Goal: Check status: Check status

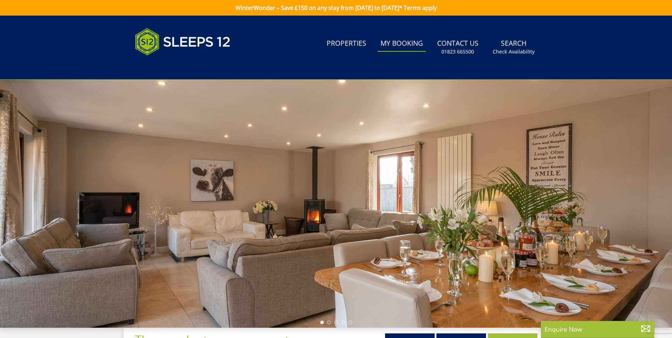
click at [401, 44] on link "My Booking" at bounding box center [401, 44] width 48 height 16
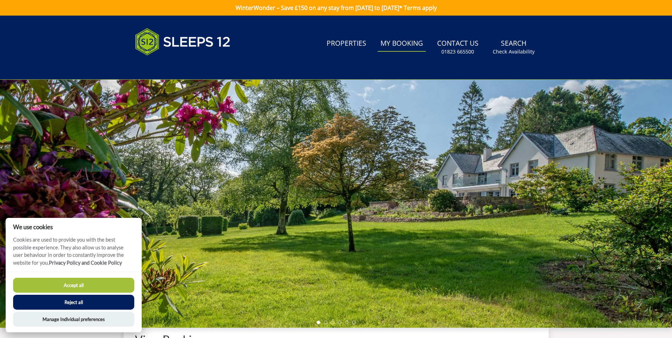
click at [90, 282] on button "Accept all" at bounding box center [73, 285] width 121 height 15
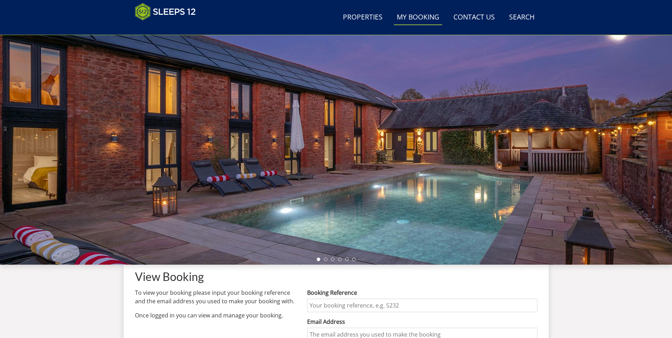
scroll to position [119, 0]
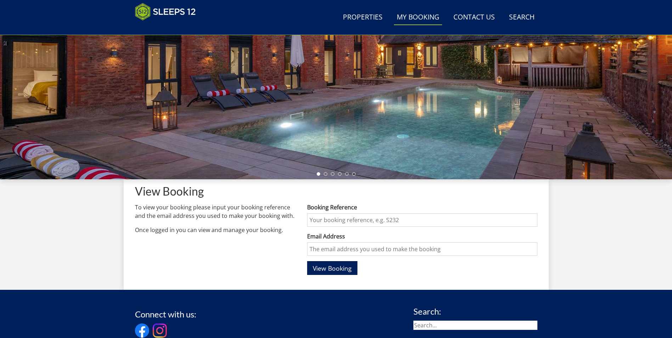
click at [382, 220] on input "Booking Reference" at bounding box center [422, 219] width 230 height 13
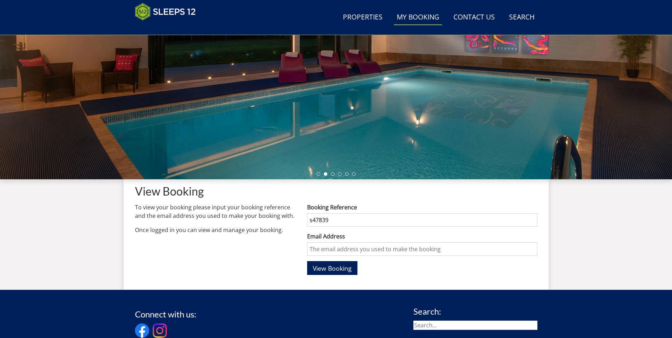
type input "s47839"
type input "[EMAIL_ADDRESS][DOMAIN_NAME]"
click at [335, 270] on span "View Booking" at bounding box center [332, 268] width 39 height 8
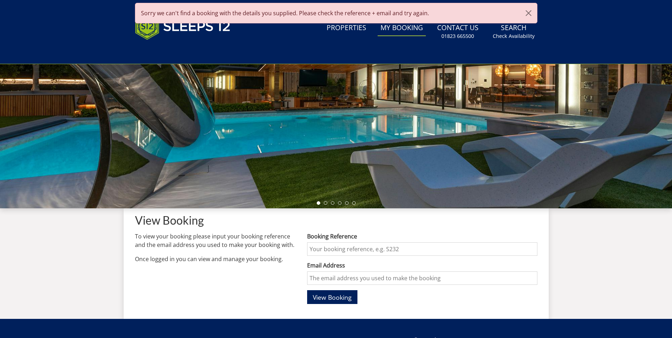
scroll to position [0, 0]
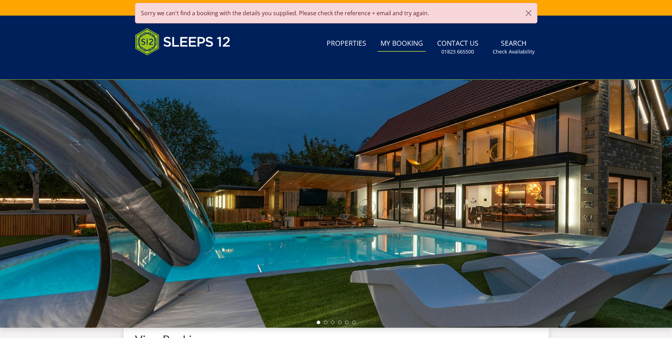
click at [404, 44] on link "My Booking" at bounding box center [401, 44] width 48 height 16
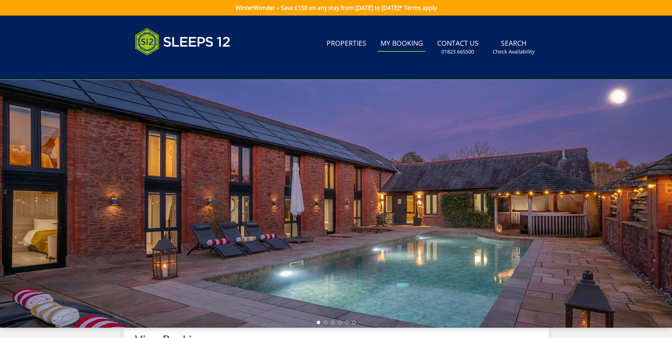
scroll to position [86, 0]
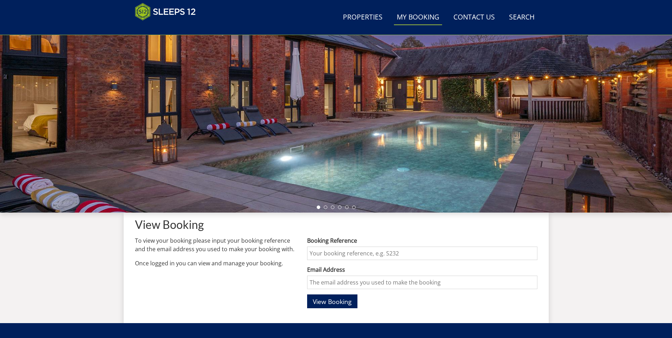
click at [354, 250] on input "Booking Reference" at bounding box center [422, 252] width 230 height 13
type input "S47839"
type input "[EMAIL_ADDRESS][DOMAIN_NAME]"
click at [387, 305] on div "View Booking" at bounding box center [422, 301] width 230 height 14
click at [395, 281] on input "[EMAIL_ADDRESS][DOMAIN_NAME]" at bounding box center [422, 281] width 230 height 13
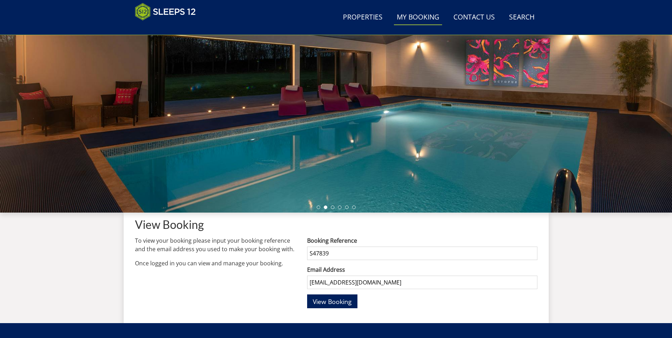
click at [427, 297] on div "View Booking" at bounding box center [422, 301] width 230 height 14
click at [346, 299] on span "View Booking" at bounding box center [332, 301] width 39 height 8
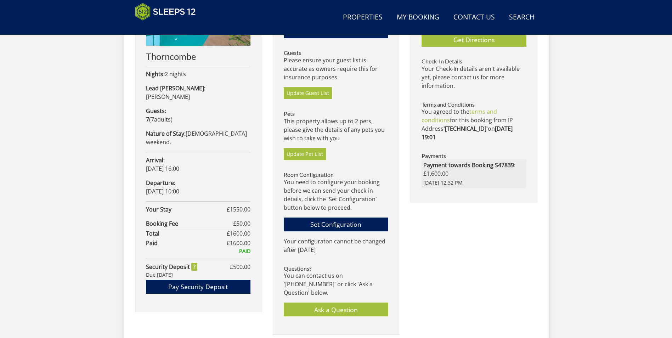
scroll to position [334, 0]
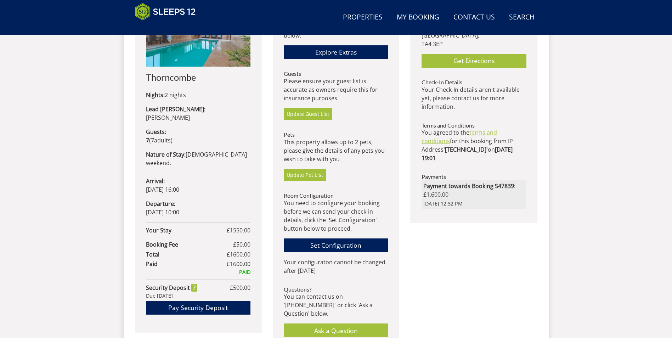
click at [497, 129] on link "terms and conditions" at bounding box center [458, 137] width 75 height 16
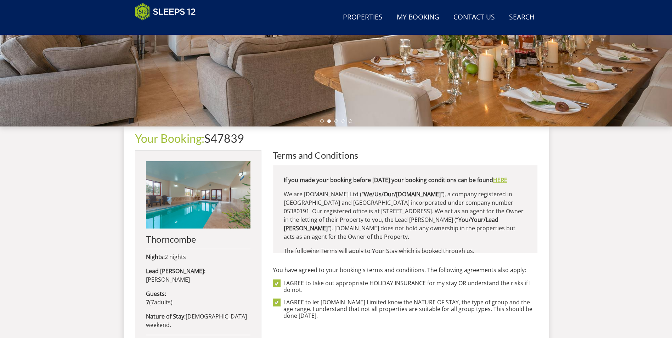
click at [493, 184] on link "HERE" at bounding box center [500, 180] width 14 height 8
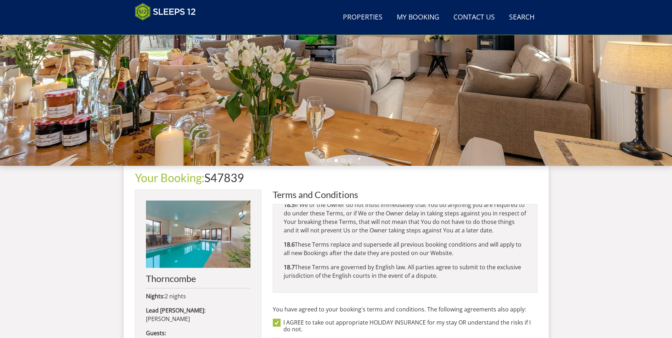
scroll to position [30, 0]
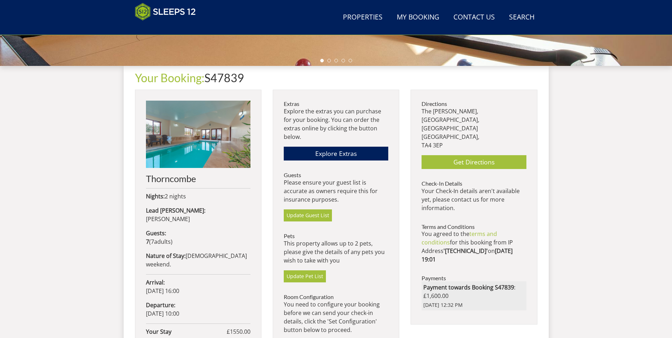
scroll to position [228, 0]
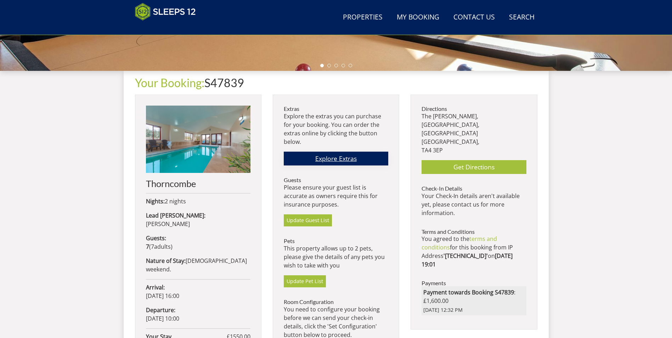
click at [322, 154] on link "Explore Extras" at bounding box center [336, 159] width 104 height 14
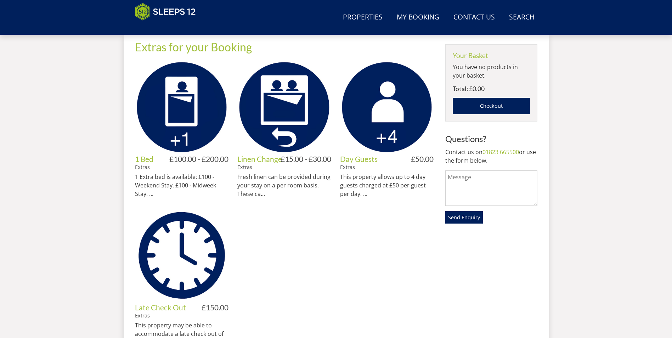
scroll to position [263, 0]
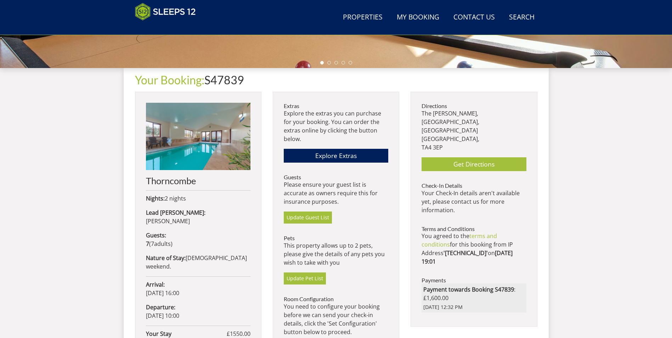
scroll to position [228, 0]
